Goal: Task Accomplishment & Management: Use online tool/utility

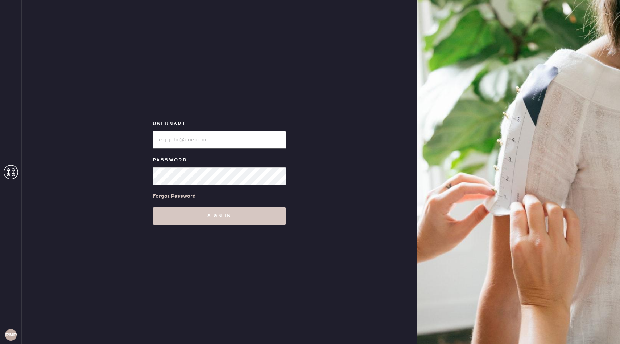
type input "reformationnorthpark"
click at [266, 255] on div "Username Password Forgot Password Sign in" at bounding box center [220, 172] width 396 height 344
click at [250, 226] on div "Username Password Forgot Password Sign in" at bounding box center [220, 172] width 396 height 344
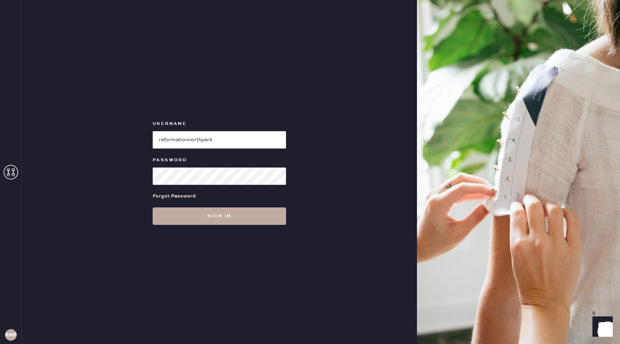
click at [242, 217] on button "Sign in" at bounding box center [220, 215] width 134 height 17
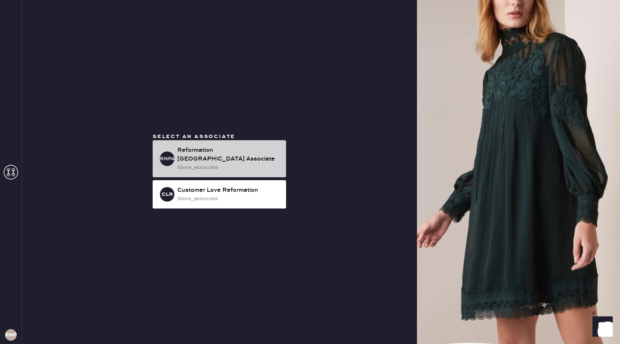
click at [223, 166] on div "store_associate" at bounding box center [228, 167] width 103 height 8
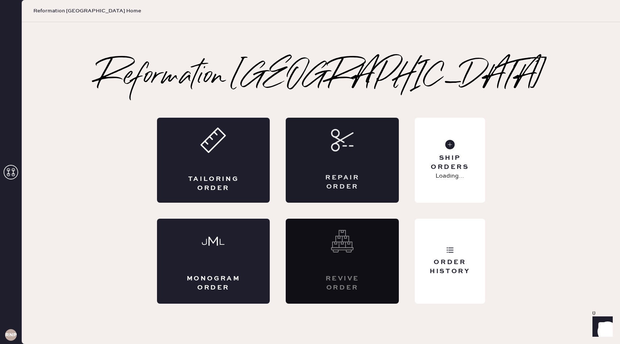
click at [361, 167] on div "Repair Order" at bounding box center [342, 160] width 113 height 85
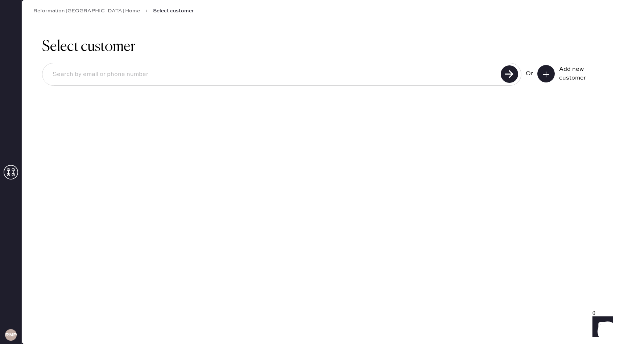
click at [549, 68] on button at bounding box center [546, 73] width 17 height 17
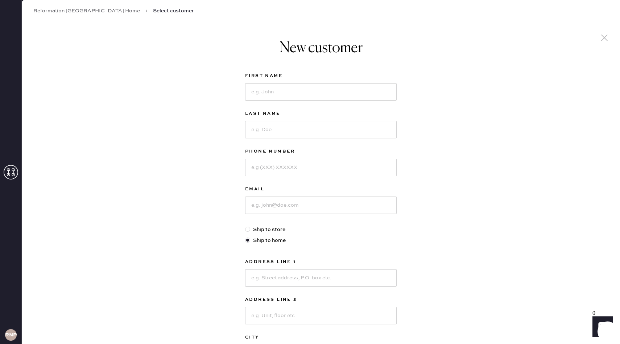
click at [606, 36] on icon at bounding box center [604, 37] width 11 height 11
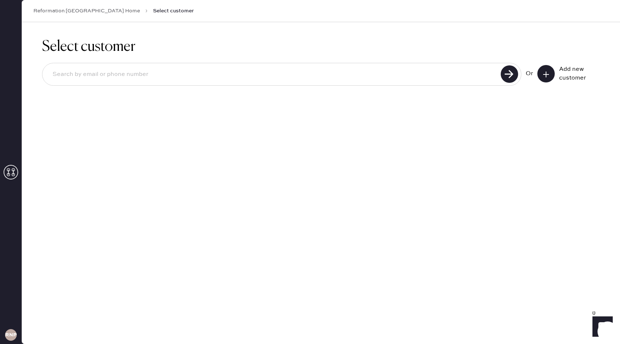
click at [264, 81] on input at bounding box center [273, 74] width 452 height 17
type input "[PERSON_NAME][EMAIL_ADDRESS][PERSON_NAME][DOMAIN_NAME]"
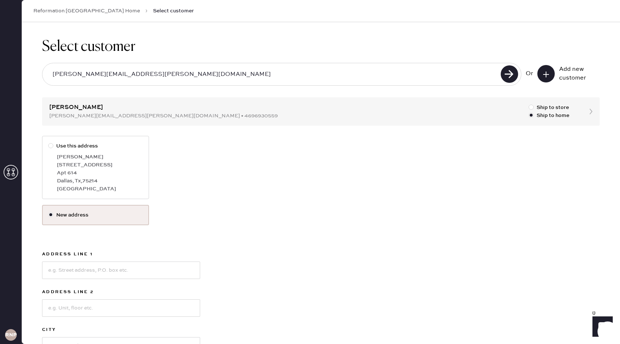
scroll to position [12, 0]
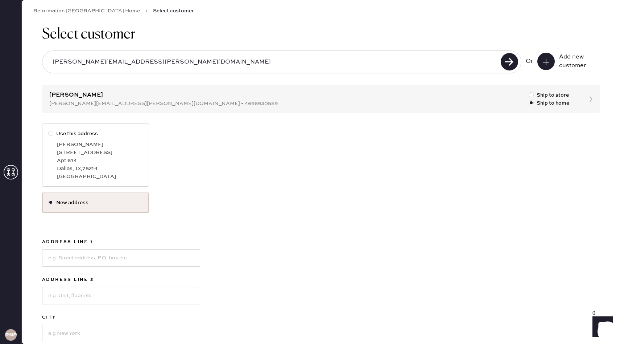
click at [102, 141] on div "[PERSON_NAME]" at bounding box center [100, 144] width 86 height 8
click at [49, 130] on input "Use this address" at bounding box center [48, 130] width 0 height 0
radio input "true"
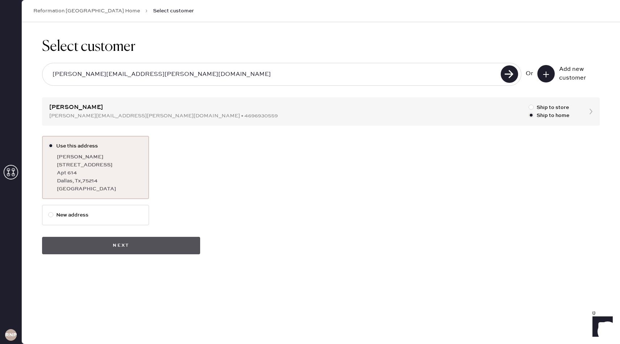
click at [117, 248] on button "Next" at bounding box center [121, 245] width 158 height 17
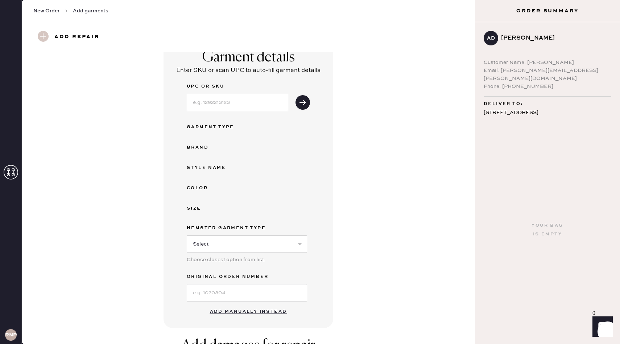
scroll to position [192, 0]
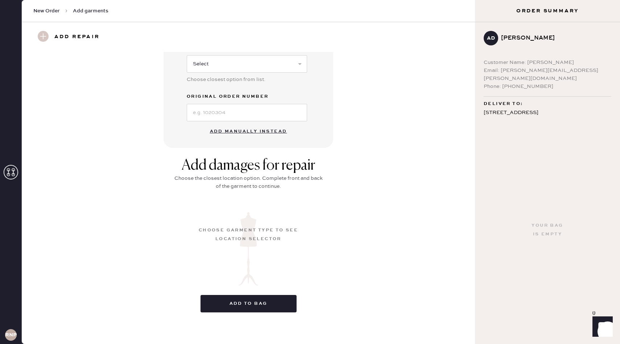
click at [252, 131] on button "Add manually instead" at bounding box center [249, 131] width 86 height 15
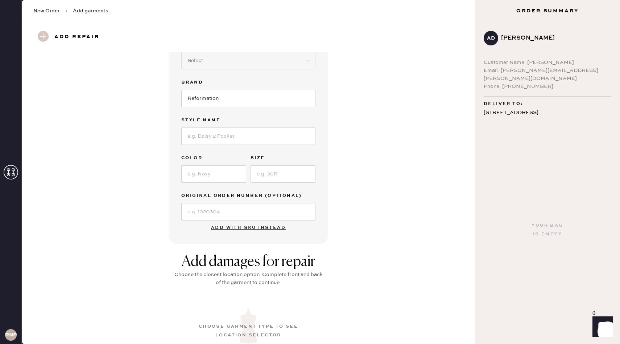
scroll to position [0, 0]
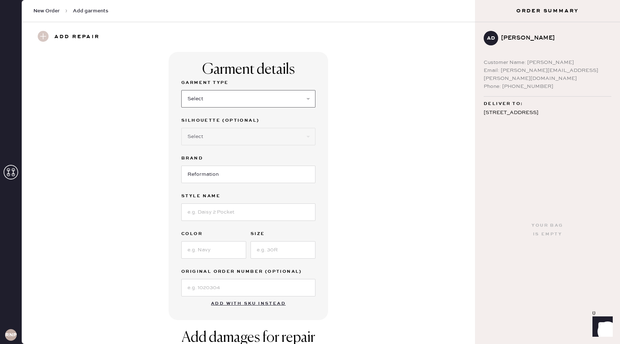
click at [229, 97] on select "Select Basic Skirt Jeans Leggings Pants Shorts Basic Sleeved Dress Basic Sleeve…" at bounding box center [248, 98] width 134 height 17
select select "14"
click at [181, 90] on select "Select Basic Skirt Jeans Leggings Pants Shorts Basic Sleeved Dress Basic Sleeve…" at bounding box center [248, 98] width 134 height 17
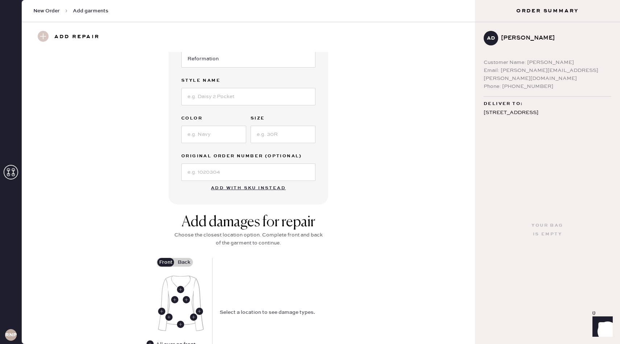
scroll to position [164, 0]
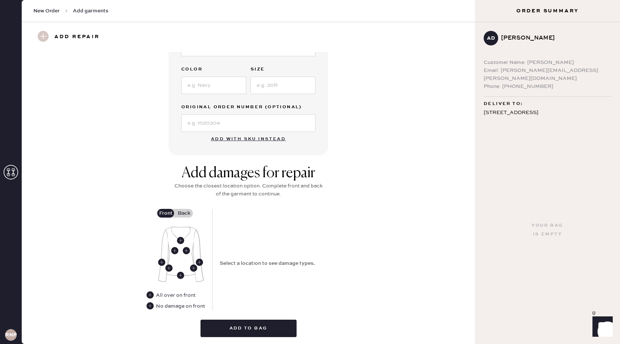
click at [186, 213] on label "Back" at bounding box center [184, 213] width 18 height 9
click at [184, 213] on input "Back" at bounding box center [184, 213] width 0 height 0
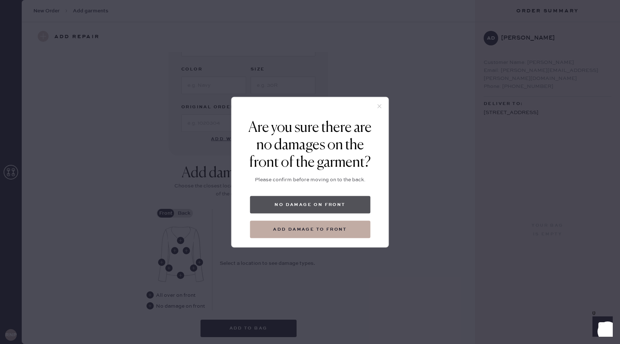
click at [261, 208] on button "No damage on front" at bounding box center [310, 204] width 120 height 17
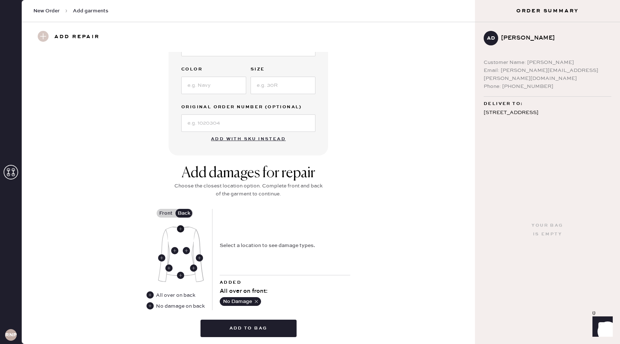
click at [183, 229] on use at bounding box center [180, 228] width 7 height 7
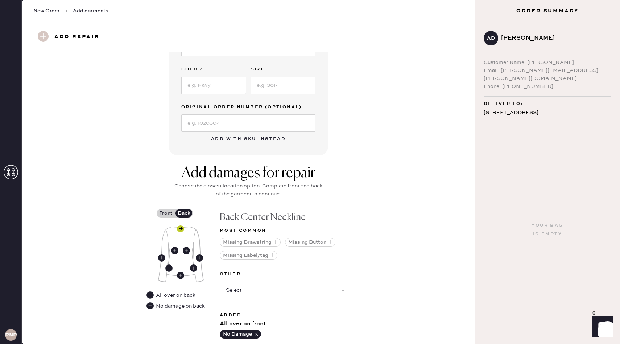
click at [183, 229] on use at bounding box center [180, 228] width 7 height 7
click at [180, 276] on use at bounding box center [180, 274] width 7 height 7
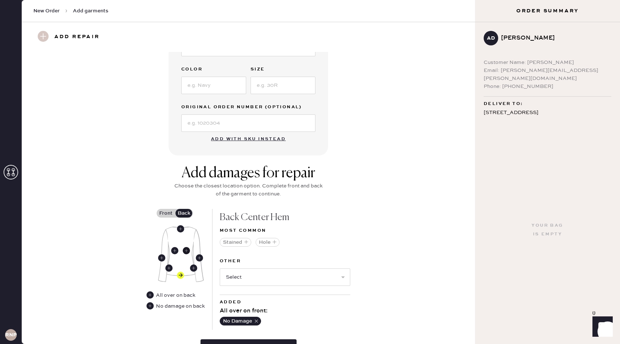
click at [190, 248] on icon at bounding box center [186, 250] width 7 height 7
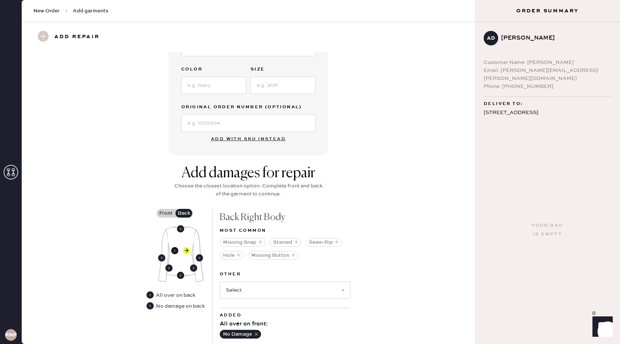
click at [173, 251] on use at bounding box center [174, 250] width 7 height 7
click at [159, 257] on use at bounding box center [161, 257] width 7 height 7
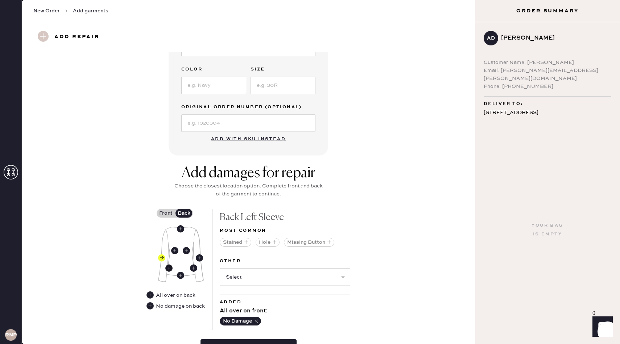
click at [165, 266] on icon at bounding box center [168, 267] width 7 height 7
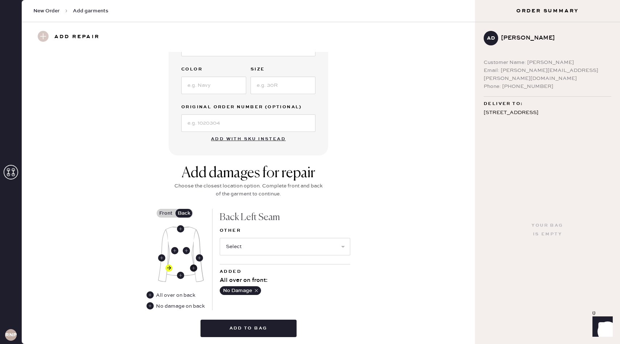
click at [196, 268] on use at bounding box center [193, 267] width 7 height 7
click at [202, 256] on use at bounding box center [199, 257] width 7 height 7
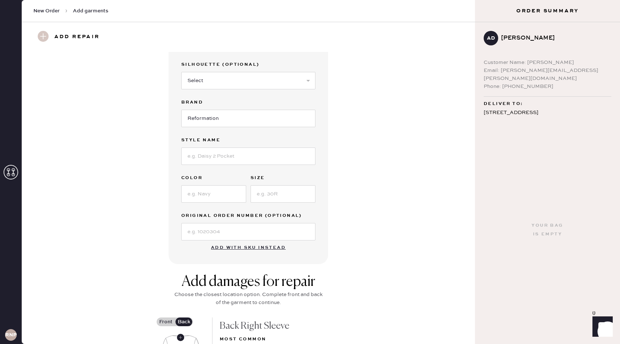
scroll to position [0, 0]
